Goal: Find specific page/section: Find specific page/section

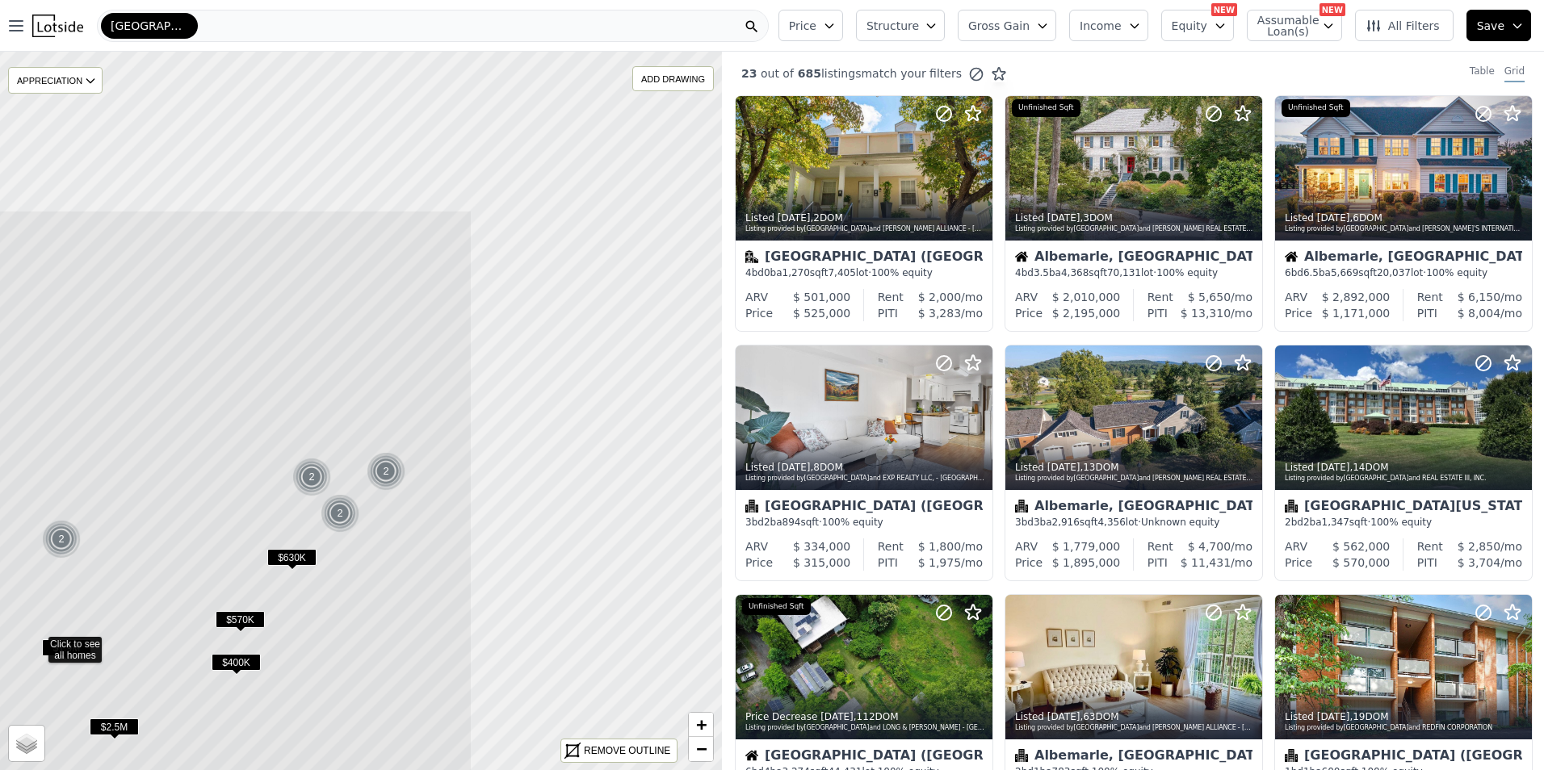
drag, startPoint x: 495, startPoint y: 355, endPoint x: 171, endPoint y: 587, distance: 398.3
click at [171, 587] on icon at bounding box center [38, 643] width 870 height 866
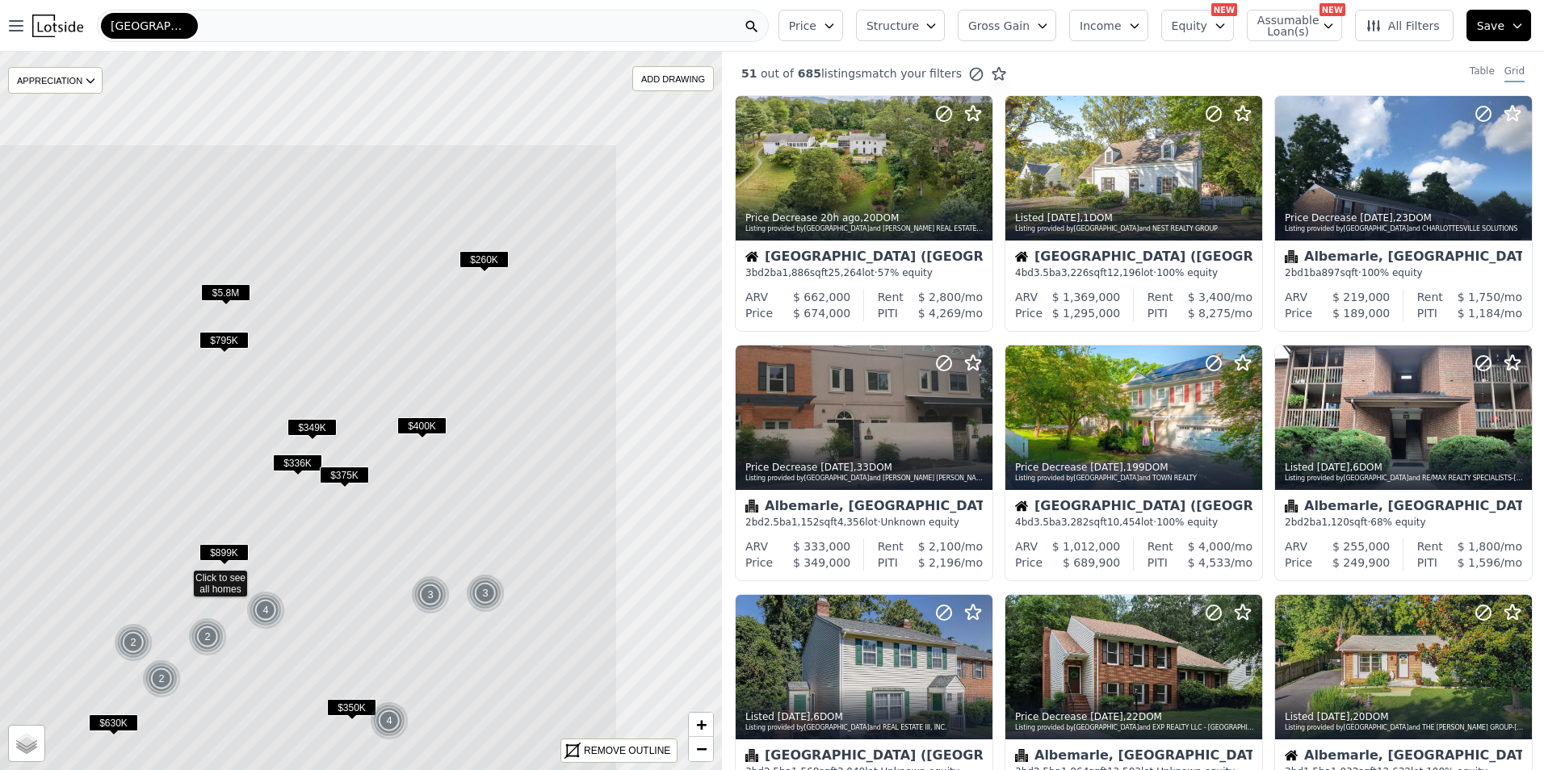
drag, startPoint x: 568, startPoint y: 222, endPoint x: 389, endPoint y: 388, distance: 243.5
click at [389, 388] on icon at bounding box center [183, 577] width 870 height 866
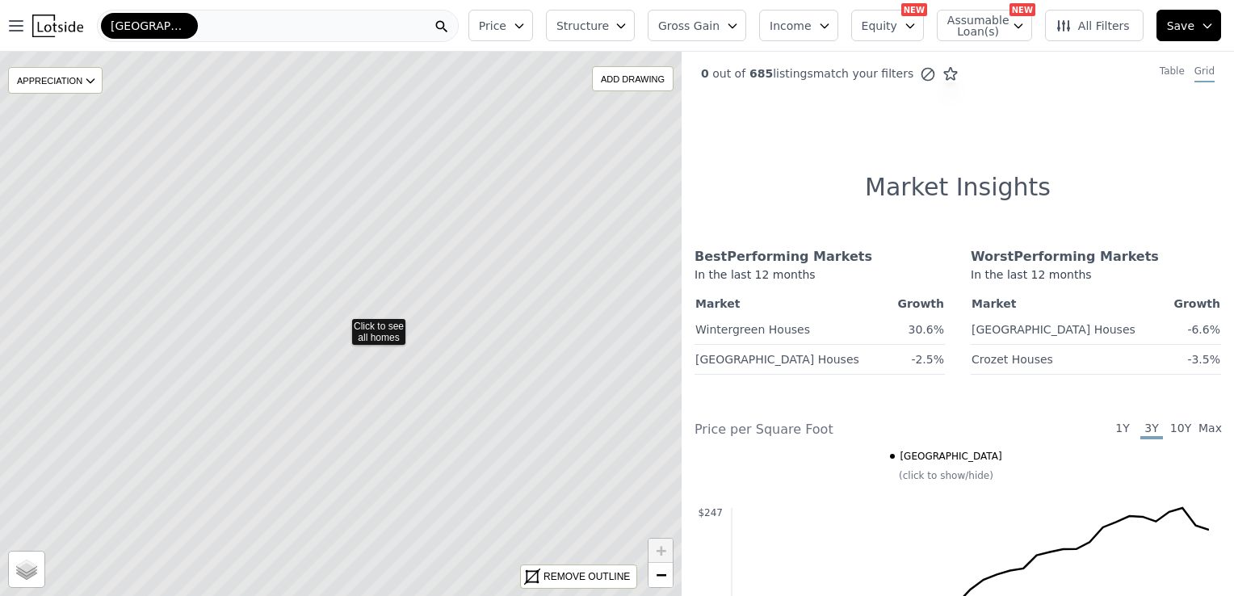
click at [237, 388] on icon at bounding box center [341, 324] width 821 height 657
click at [377, 325] on icon at bounding box center [341, 324] width 821 height 657
click at [220, 32] on div "[GEOGRAPHIC_DATA]" at bounding box center [278, 26] width 362 height 32
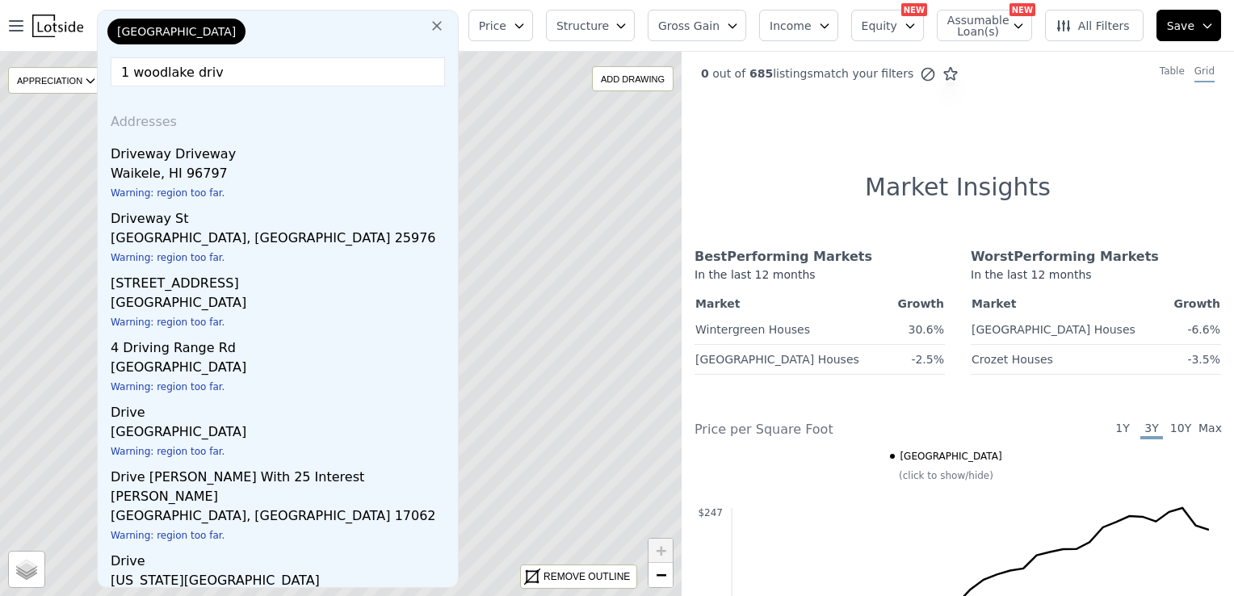
type input "[STREET_ADDRESS]"
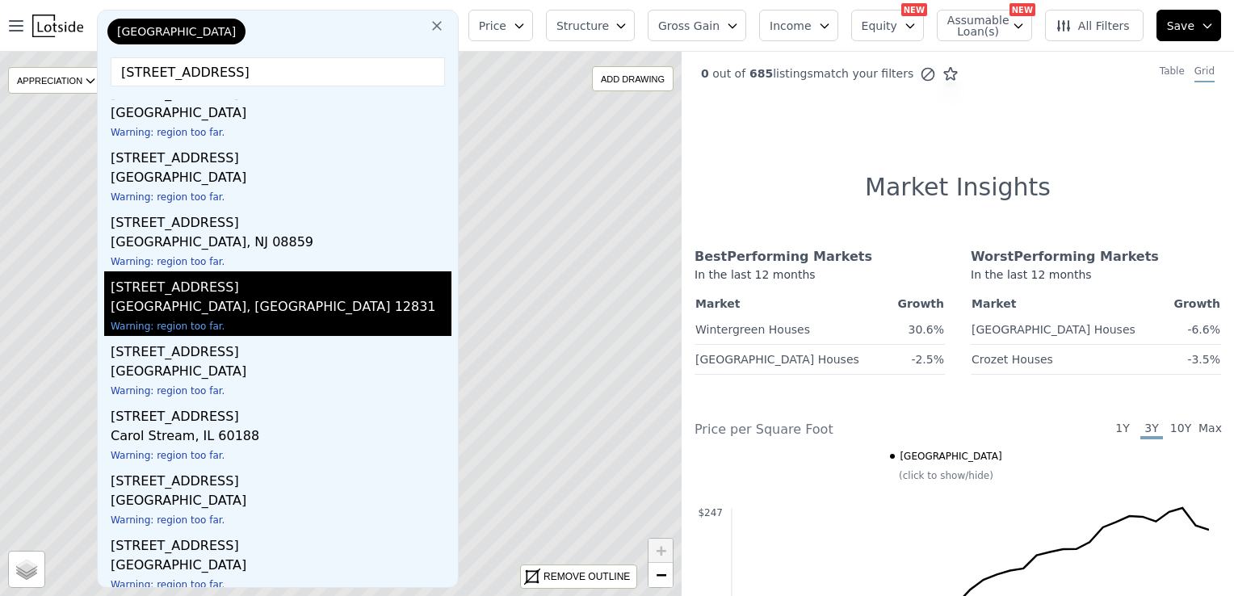
scroll to position [196, 0]
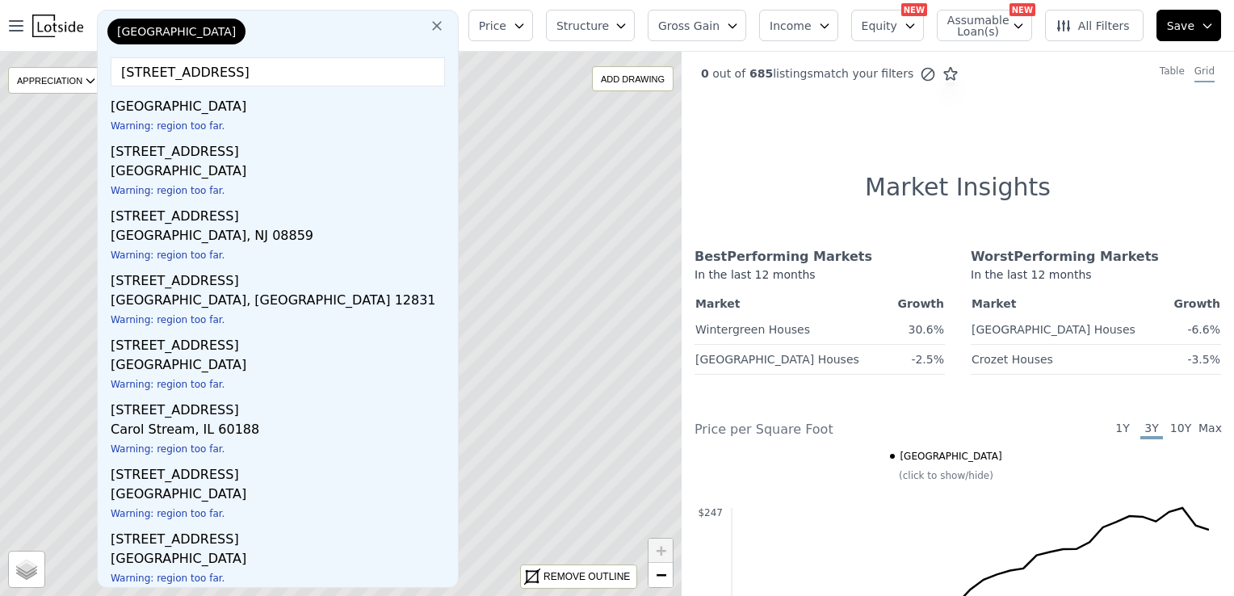
click at [735, 357] on div "Best Performing Markets In the last 12 months Market Growth Wintergreen Houses …" at bounding box center [958, 310] width 527 height 153
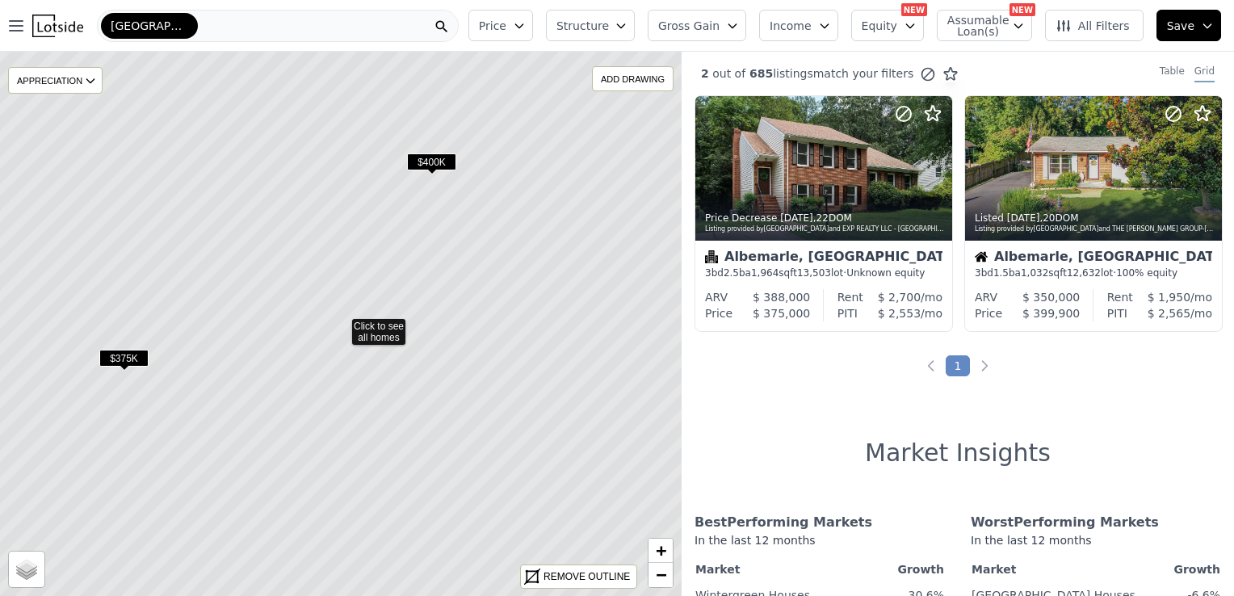
click at [430, 160] on span "$400K" at bounding box center [431, 161] width 49 height 17
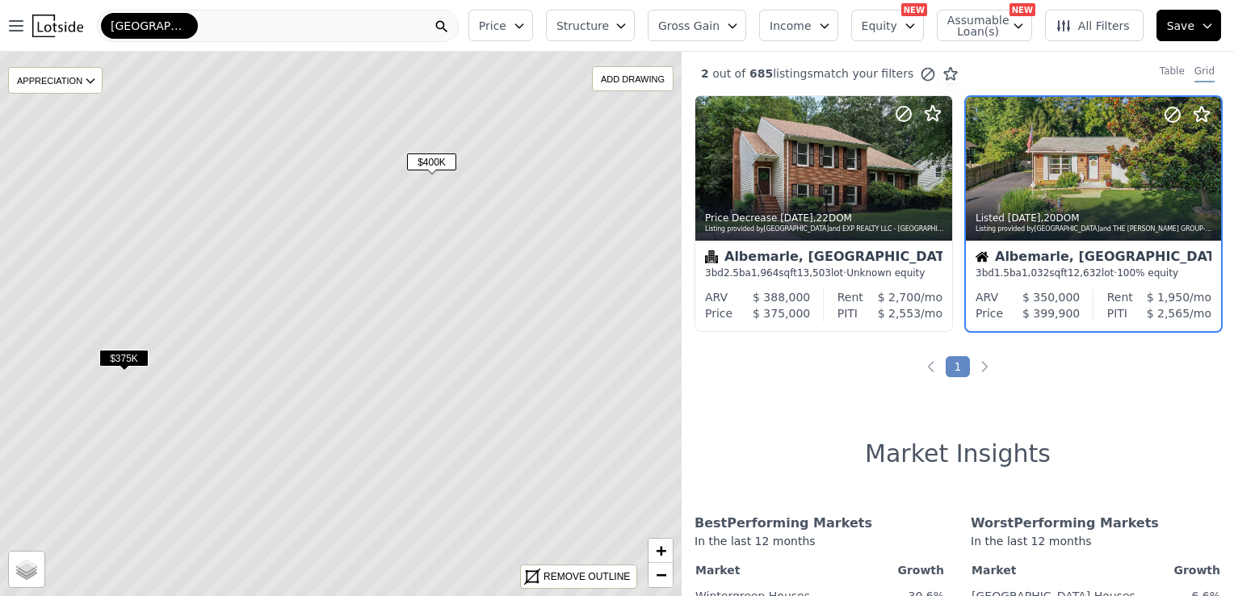
click at [125, 355] on span "$375K" at bounding box center [123, 358] width 49 height 17
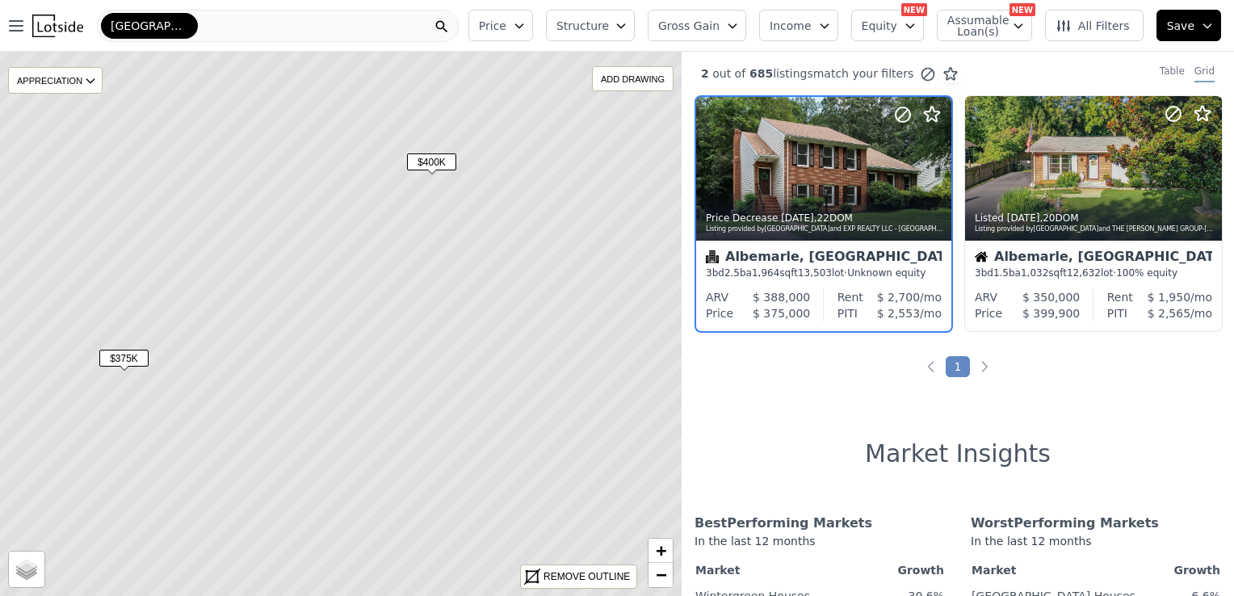
click at [326, 306] on icon at bounding box center [341, 324] width 821 height 657
